Goal: Check status: Check status

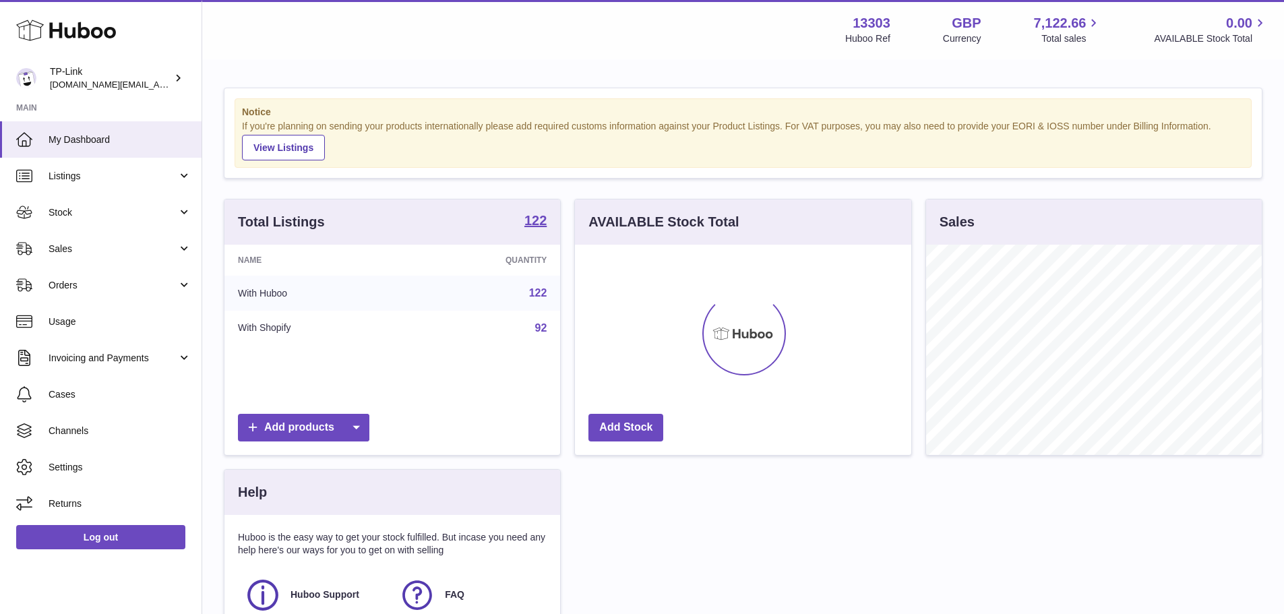
scroll to position [210, 336]
click at [123, 220] on link "Stock" at bounding box center [101, 212] width 202 height 36
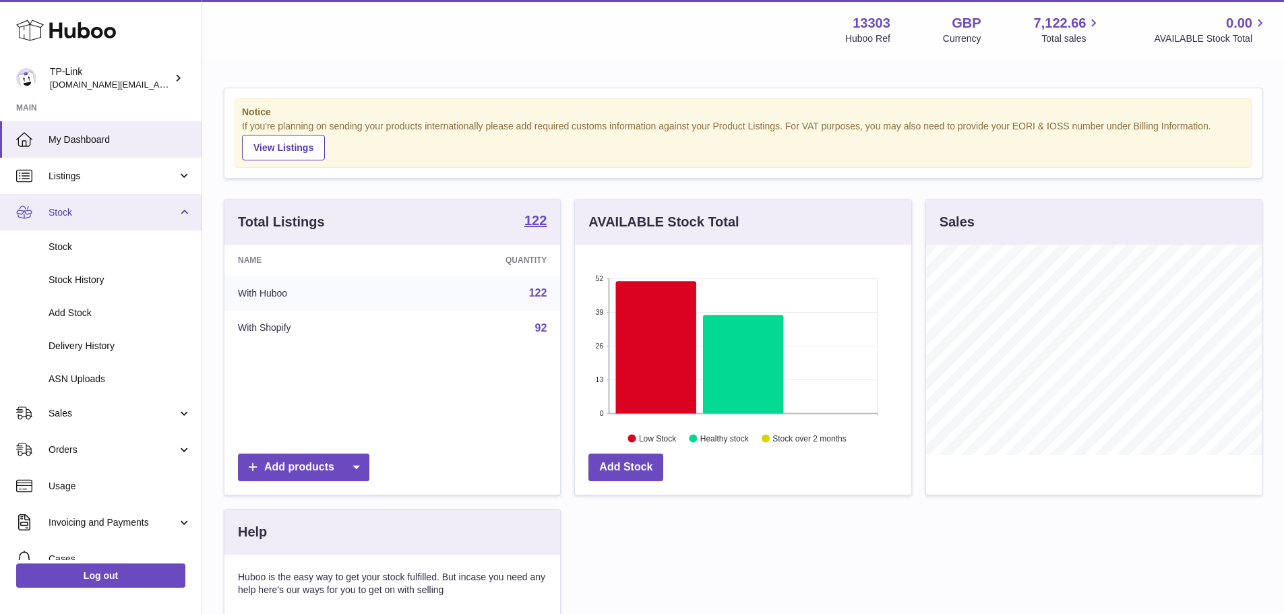
click at [104, 218] on span "Stock" at bounding box center [113, 212] width 129 height 13
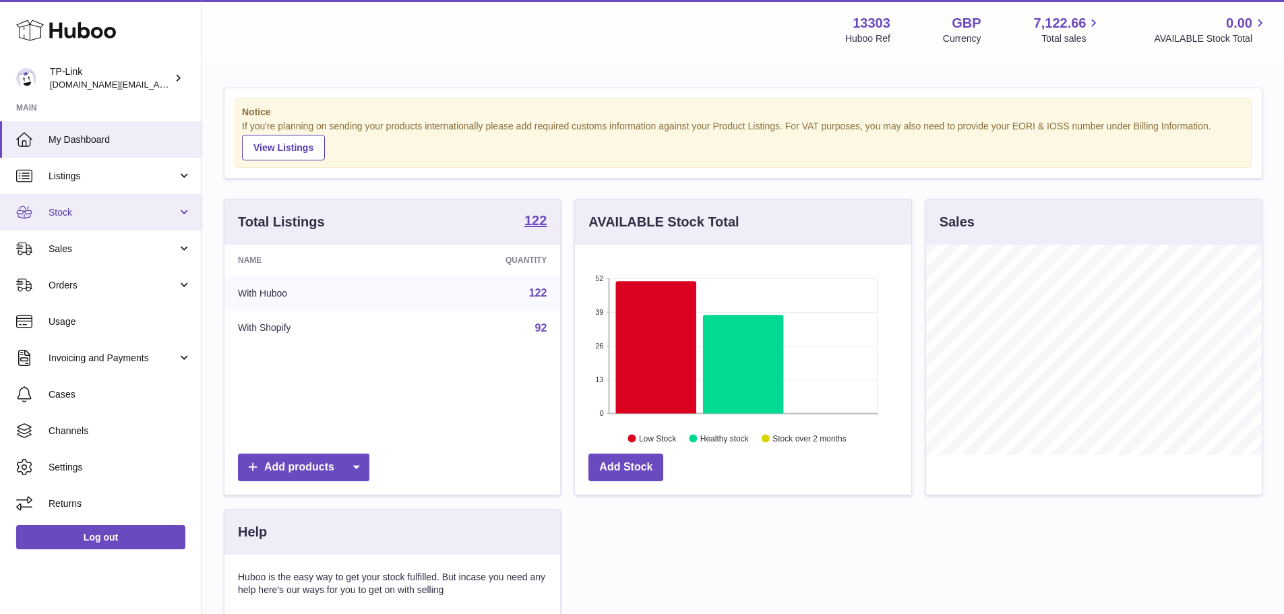
click at [109, 211] on span "Stock" at bounding box center [113, 212] width 129 height 13
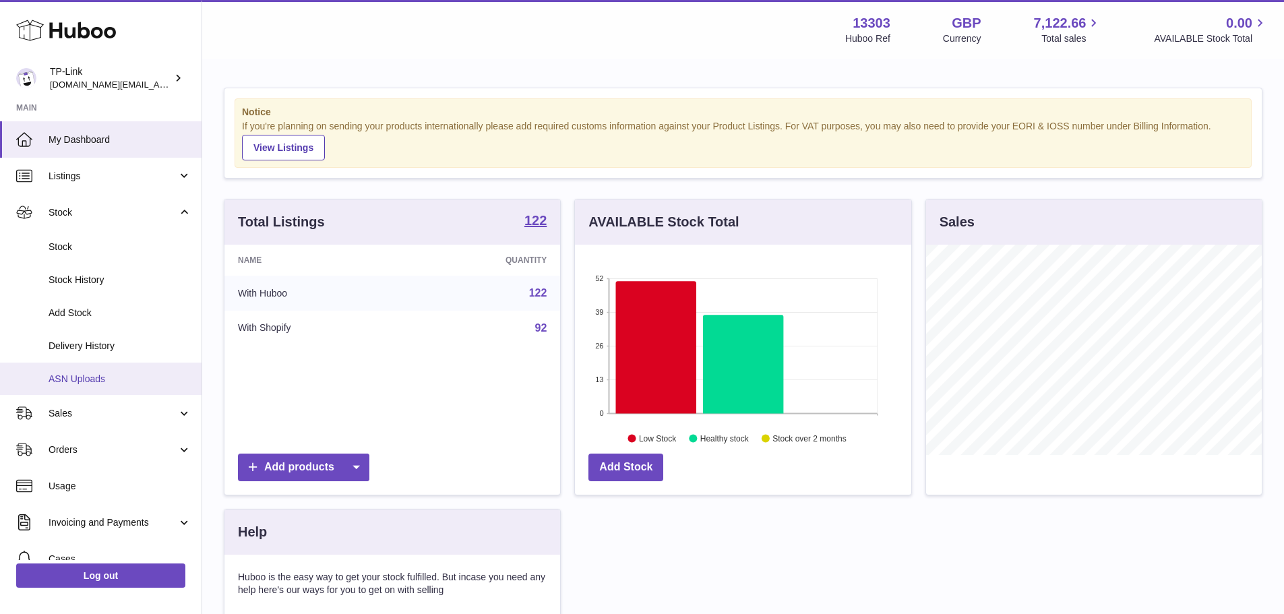
click at [92, 378] on span "ASN Uploads" at bounding box center [120, 379] width 143 height 13
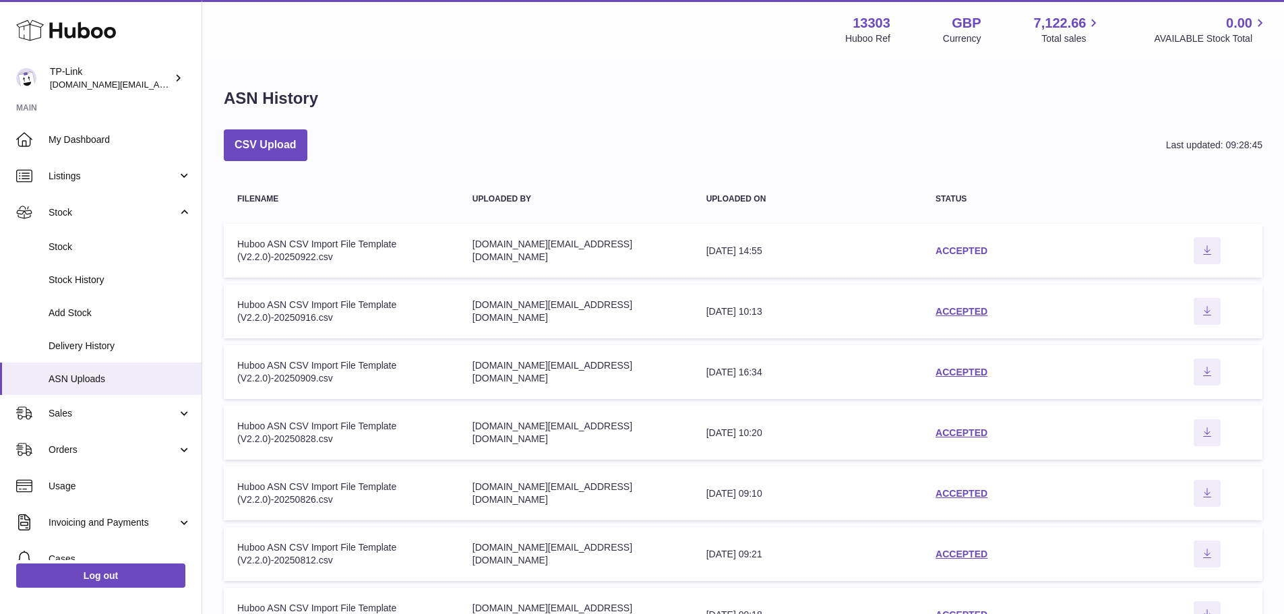
click at [961, 250] on link "ACCEPTED" at bounding box center [961, 250] width 52 height 11
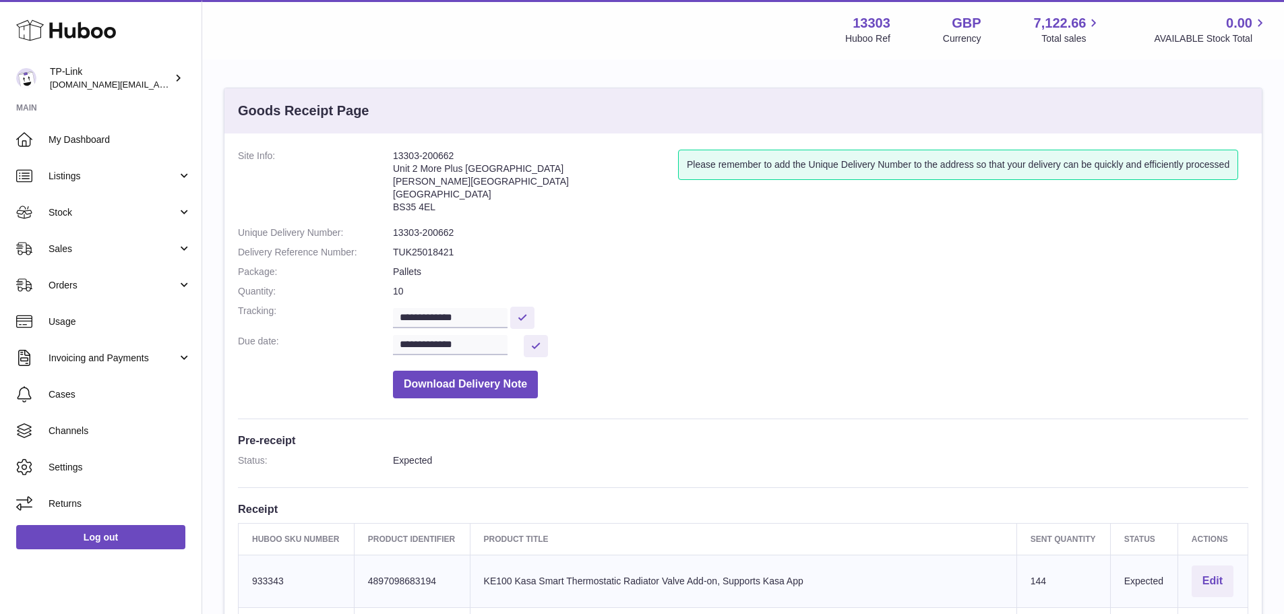
drag, startPoint x: 475, startPoint y: 212, endPoint x: 385, endPoint y: 173, distance: 98.4
click at [385, 173] on dl "**********" at bounding box center [743, 277] width 1010 height 255
click at [390, 171] on dt "Site Info:" at bounding box center [315, 185] width 155 height 70
drag, startPoint x: 398, startPoint y: 159, endPoint x: 425, endPoint y: 202, distance: 51.2
click at [425, 202] on address "13303-200662 Unit 2 More Plus Central Park Hudson Ave Severn Beach BS35 4EL" at bounding box center [535, 185] width 285 height 70
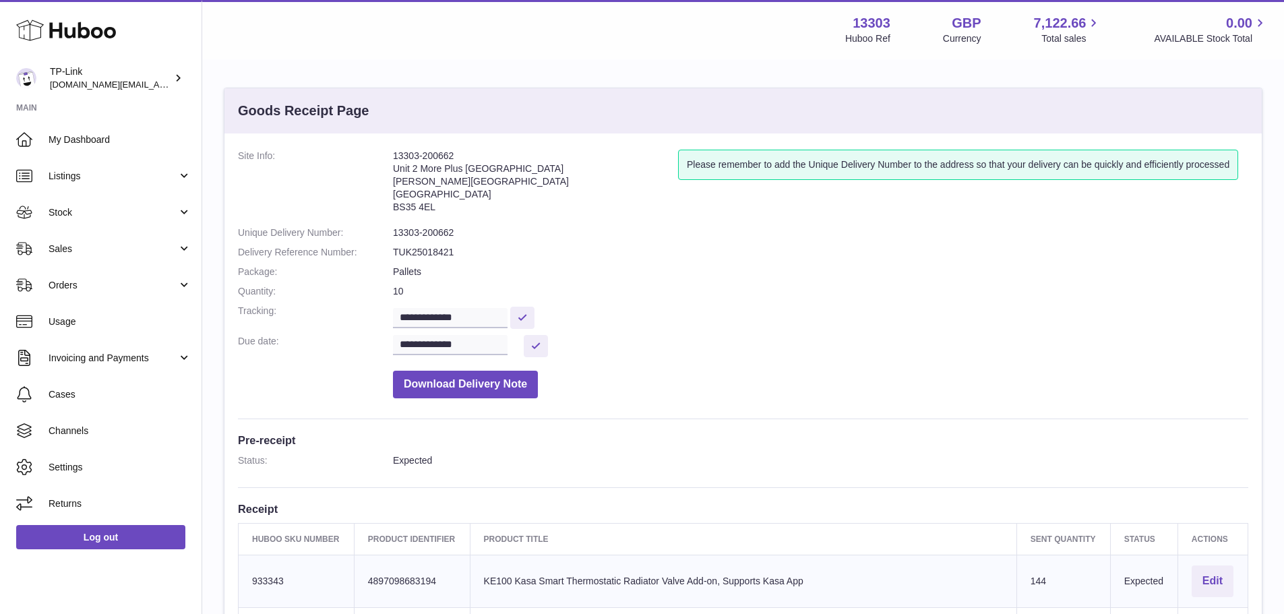
click at [425, 201] on address "13303-200662 Unit 2 More Plus Central Park Hudson Ave Severn Beach BS35 4EL" at bounding box center [535, 185] width 285 height 70
drag, startPoint x: 402, startPoint y: 160, endPoint x: 424, endPoint y: 214, distance: 57.4
click at [424, 214] on address "13303-200662 Unit 2 More Plus Central Park Hudson Ave Severn Beach BS35 4EL" at bounding box center [535, 185] width 285 height 70
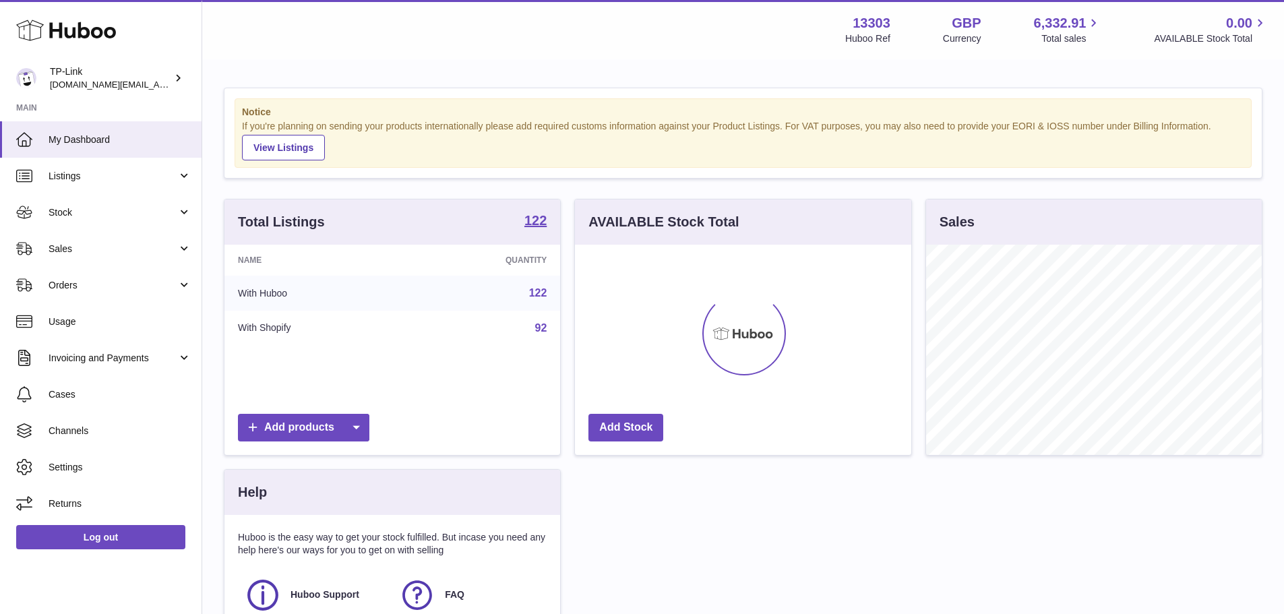
scroll to position [210, 336]
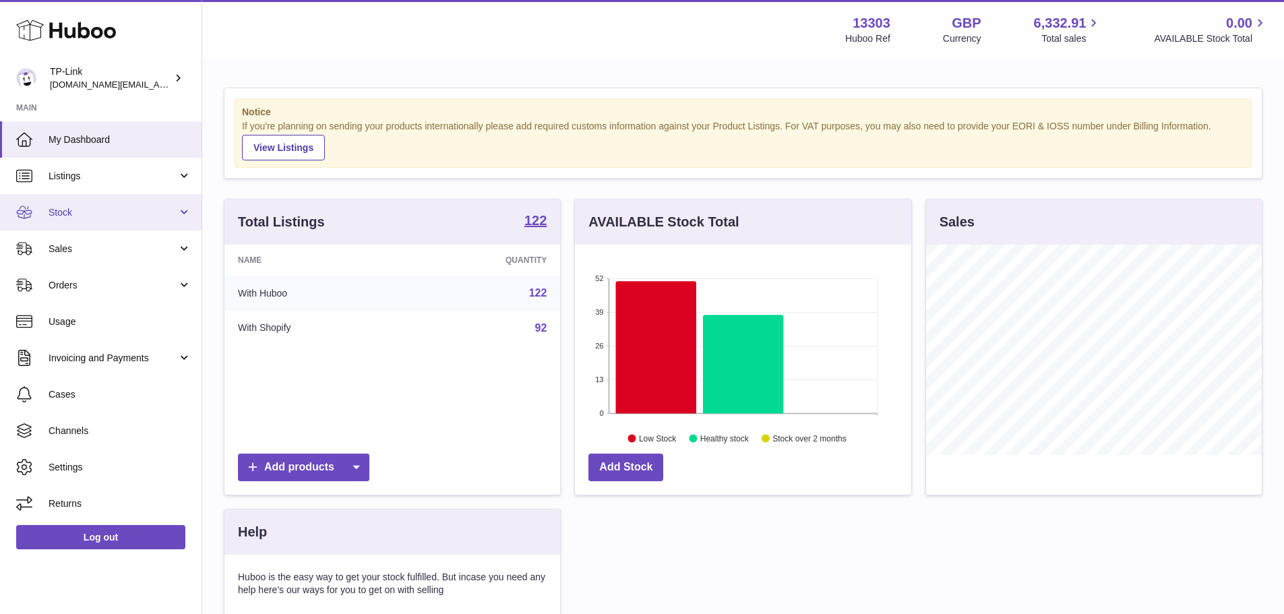
click at [114, 198] on link "Stock" at bounding box center [101, 212] width 202 height 36
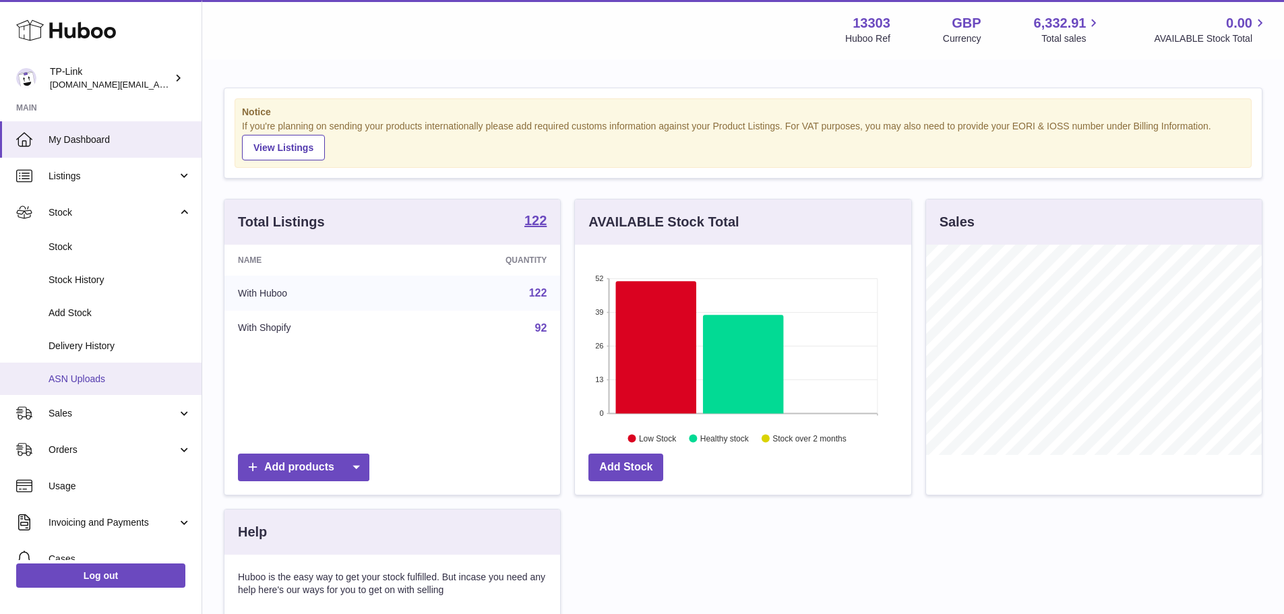
click at [119, 385] on span "ASN Uploads" at bounding box center [120, 379] width 143 height 13
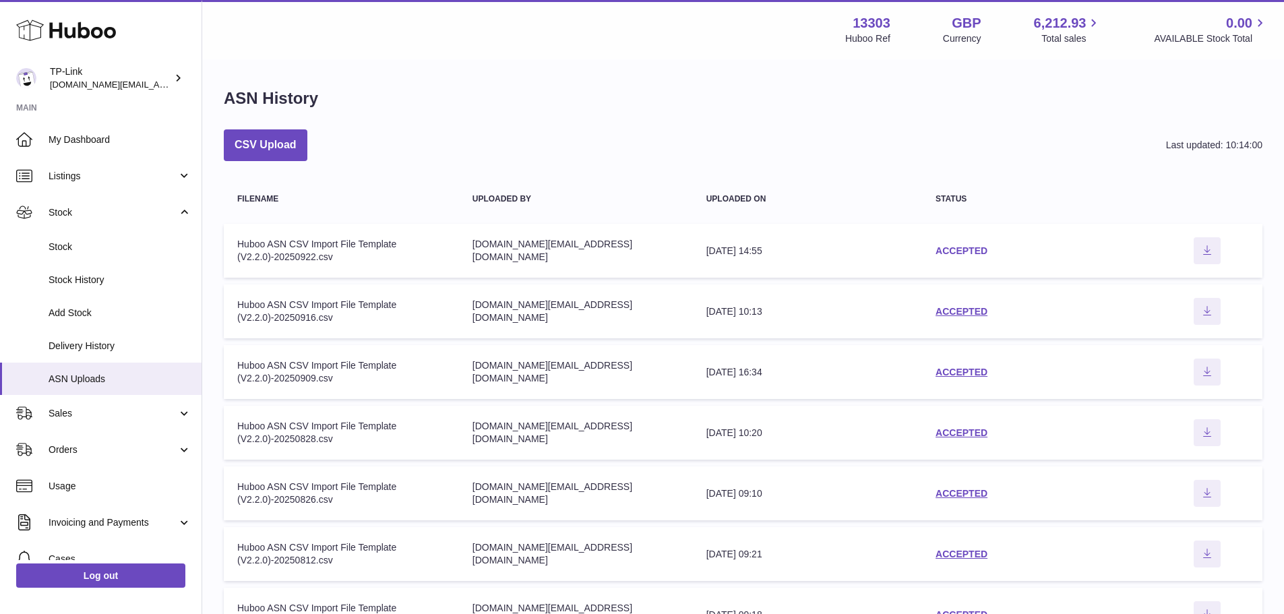
click at [974, 250] on link "ACCEPTED" at bounding box center [961, 250] width 52 height 11
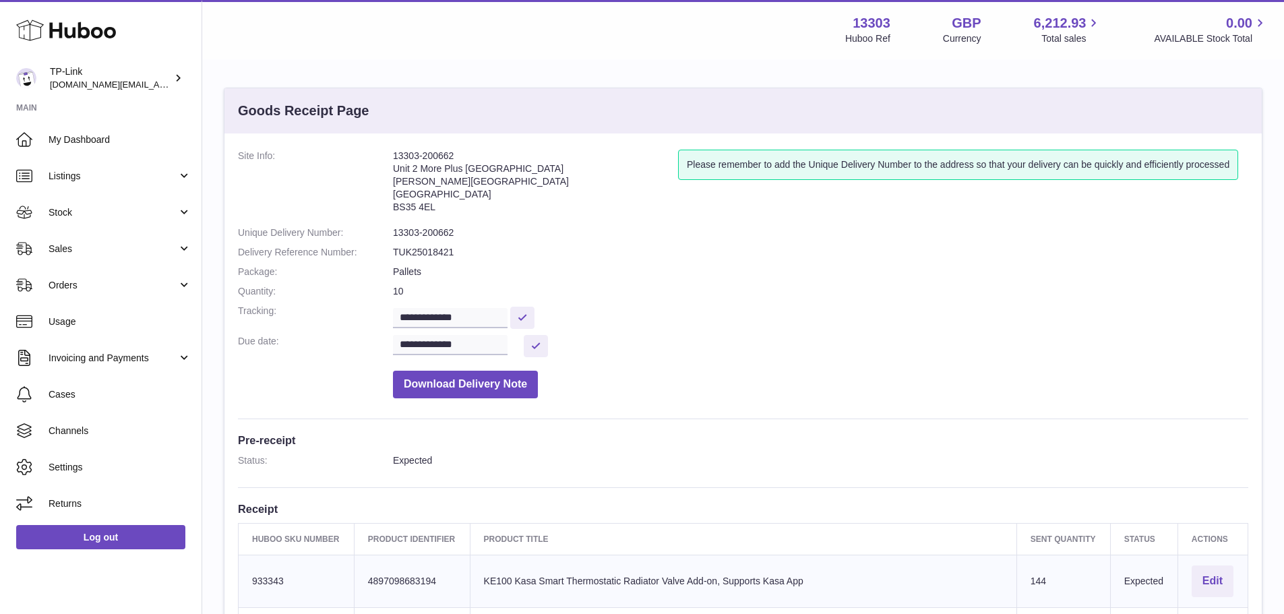
drag, startPoint x: 786, startPoint y: 333, endPoint x: 784, endPoint y: 164, distance: 168.5
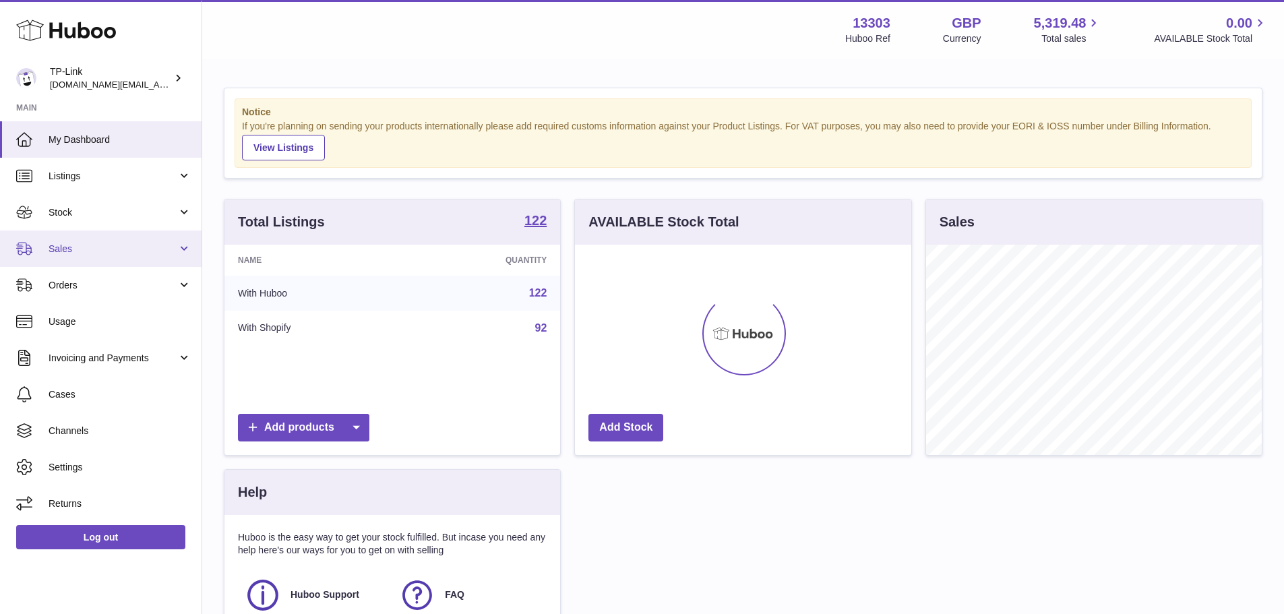
scroll to position [210, 336]
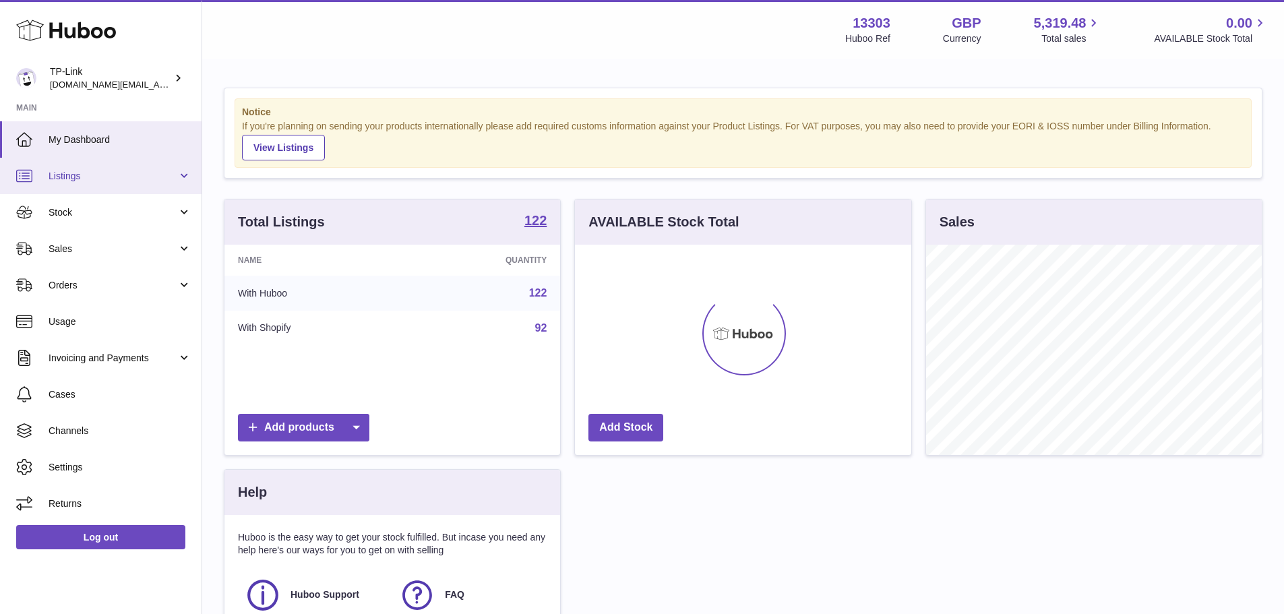
click at [111, 174] on span "Listings" at bounding box center [113, 176] width 129 height 13
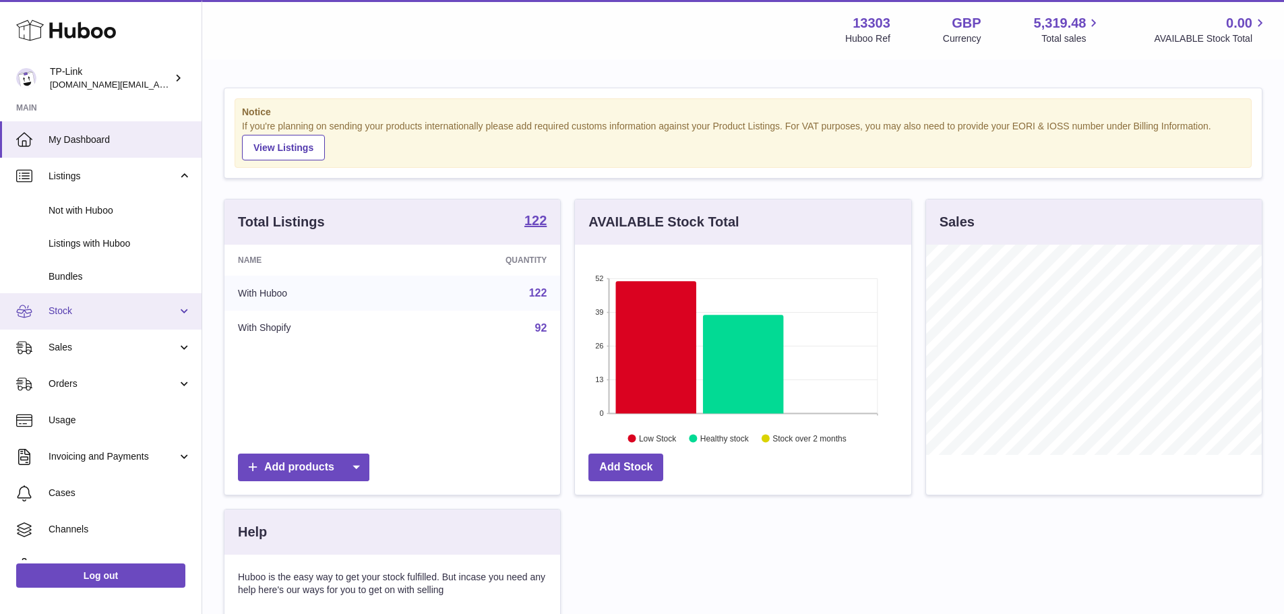
click at [104, 315] on span "Stock" at bounding box center [113, 311] width 129 height 13
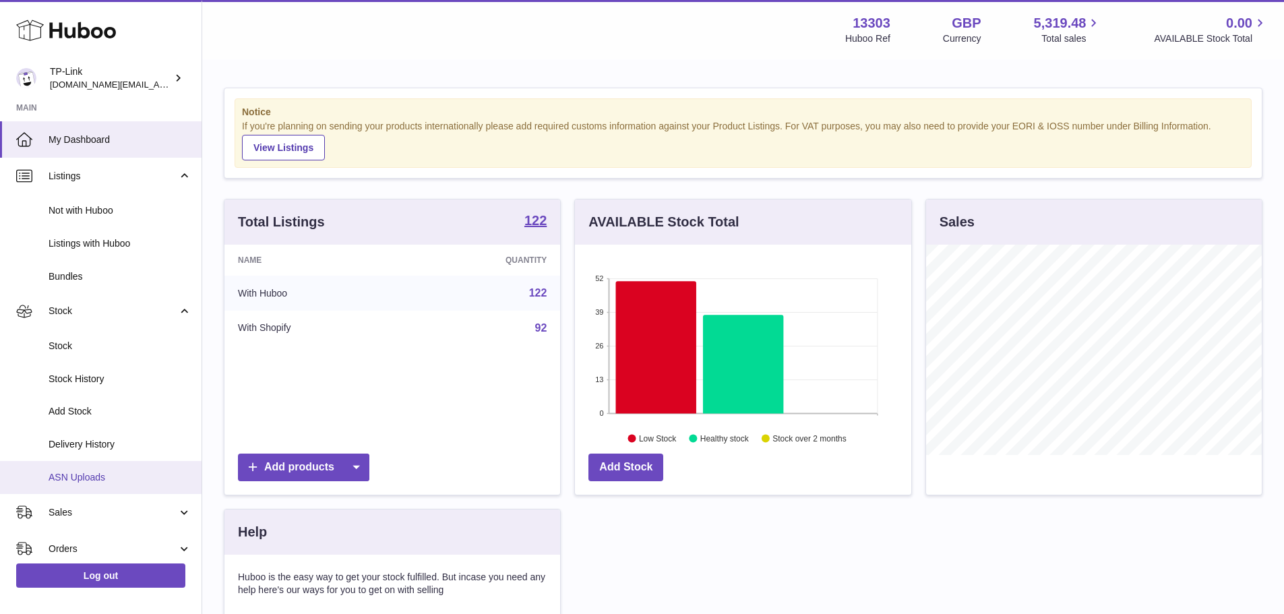
click at [116, 483] on span "ASN Uploads" at bounding box center [120, 477] width 143 height 13
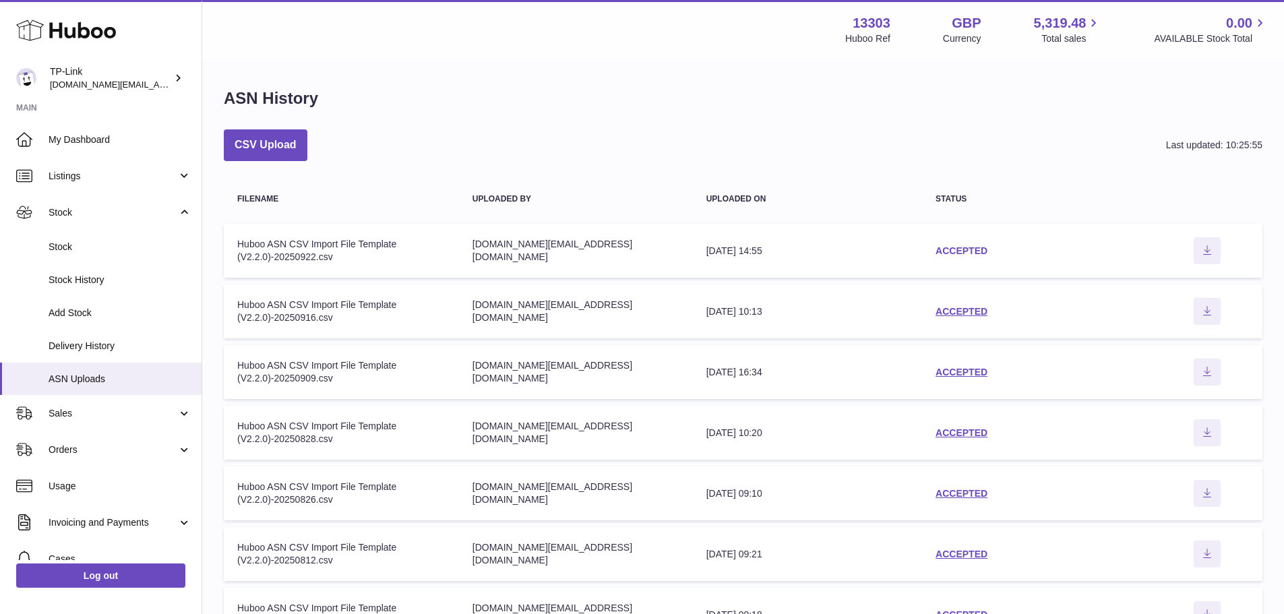
click at [966, 251] on link "ACCEPTED" at bounding box center [961, 250] width 52 height 11
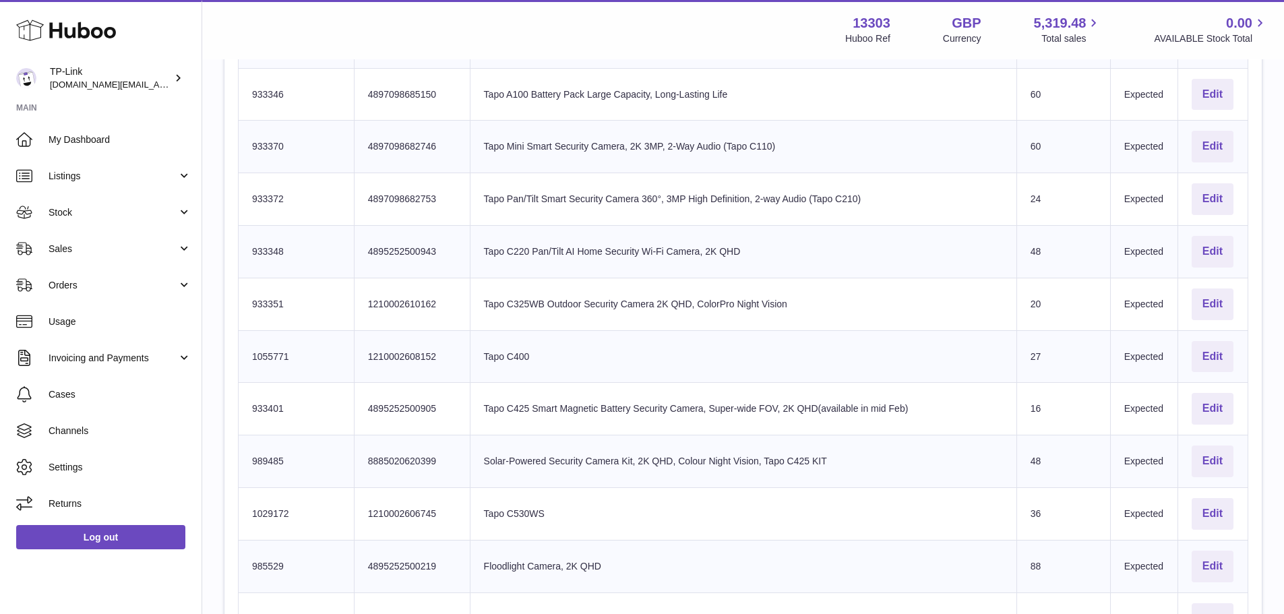
scroll to position [876, 0]
